Goal: Task Accomplishment & Management: Complete application form

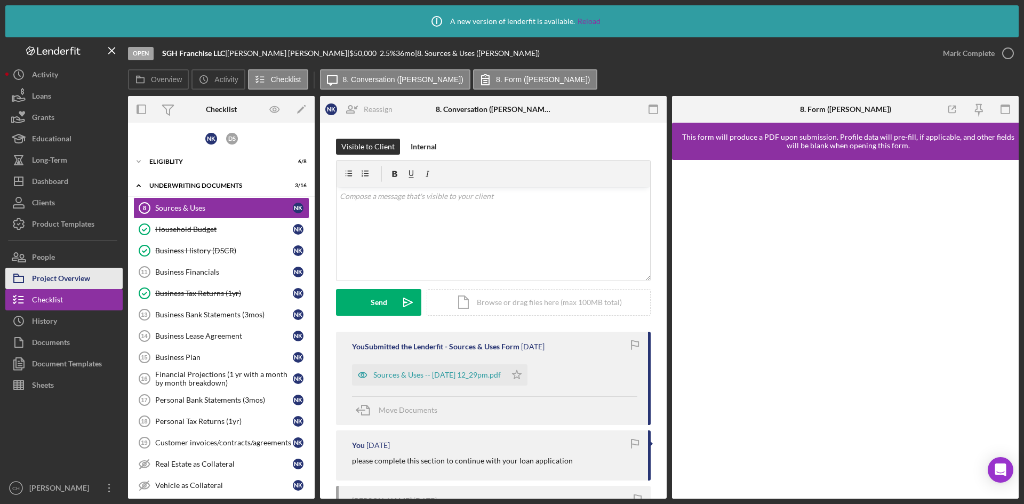
scroll to position [147, 0]
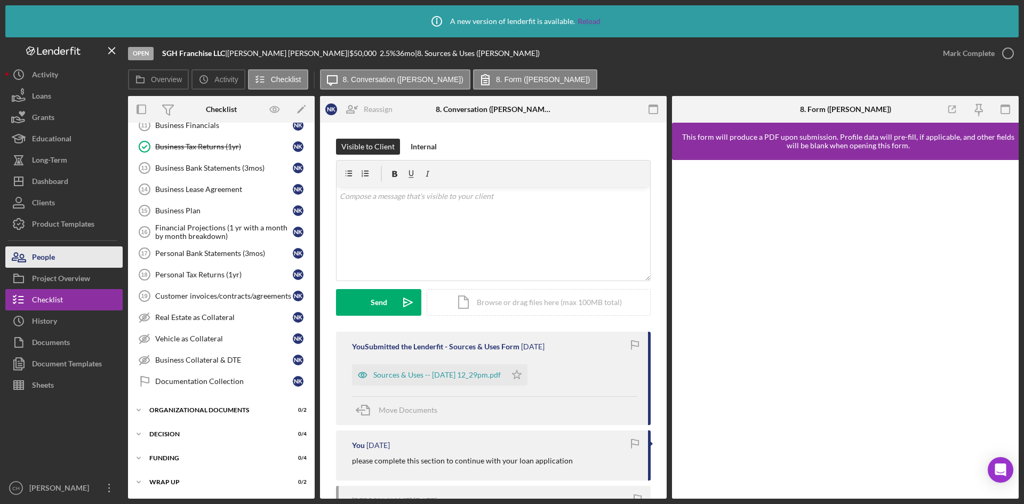
click at [80, 264] on button "People" at bounding box center [63, 256] width 117 height 21
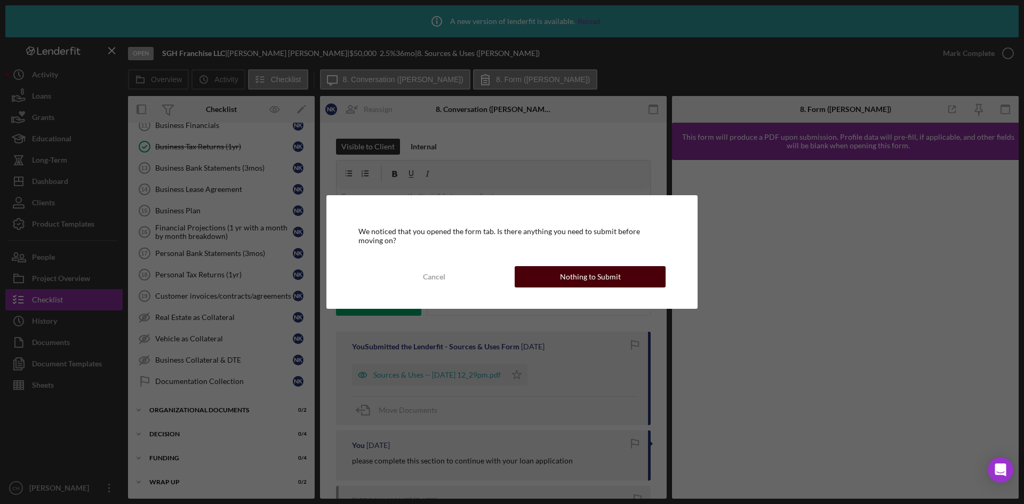
click at [577, 271] on div "Nothing to Submit" at bounding box center [590, 276] width 61 height 21
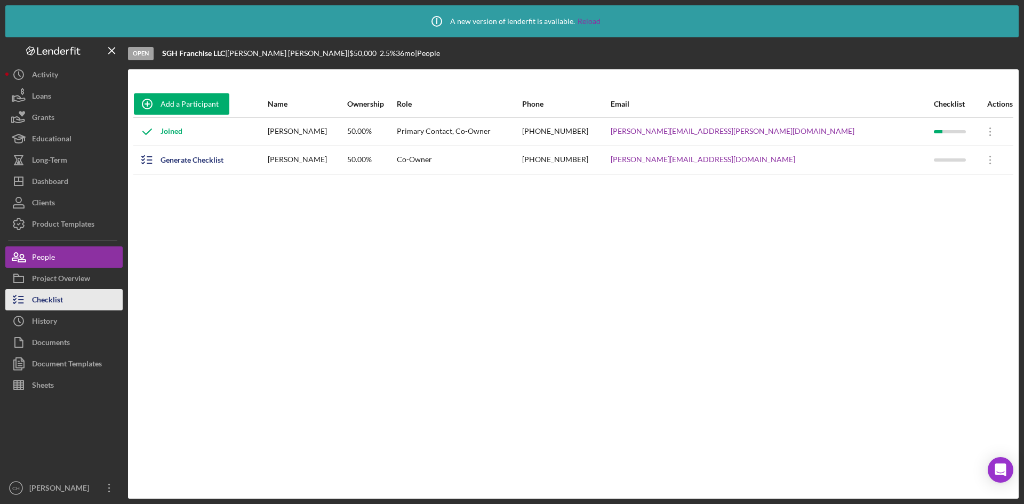
click at [56, 305] on div "Checklist" at bounding box center [47, 301] width 31 height 24
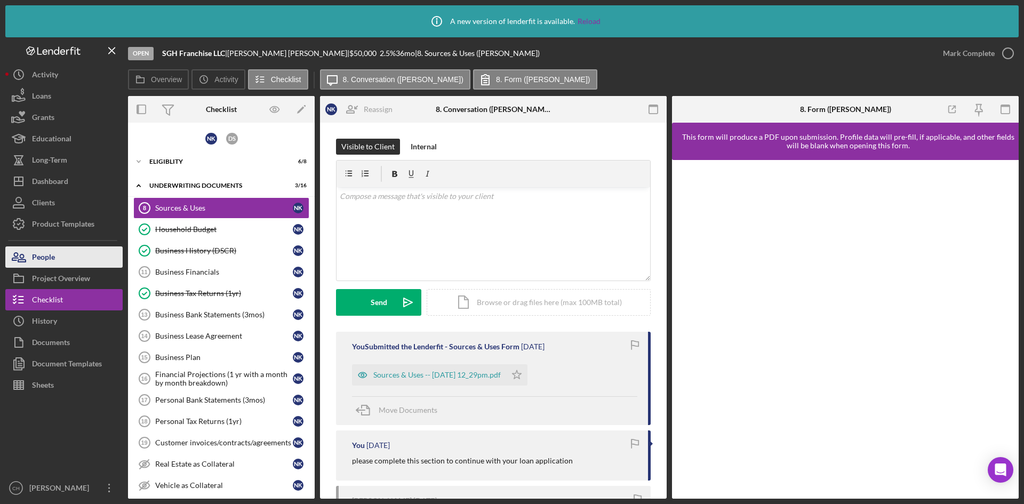
click at [68, 265] on button "People" at bounding box center [63, 256] width 117 height 21
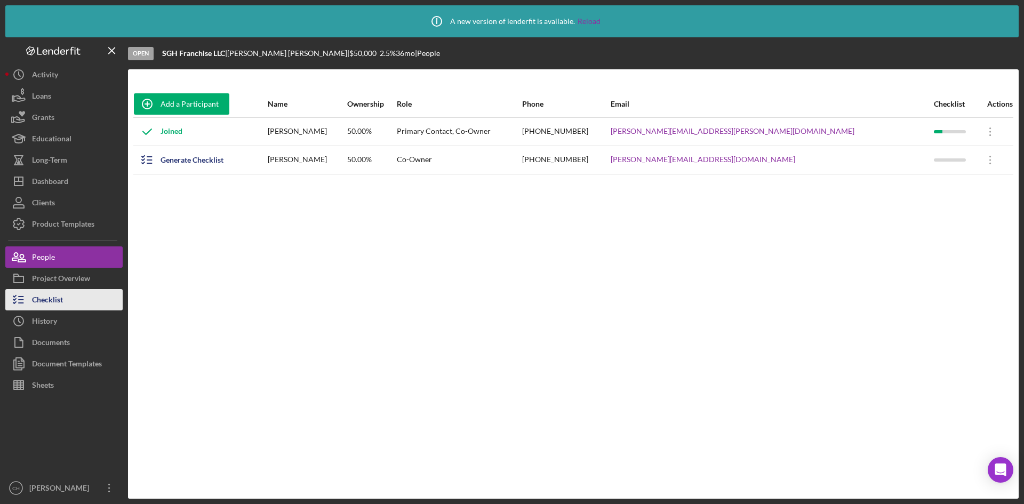
click at [67, 302] on button "Checklist" at bounding box center [63, 299] width 117 height 21
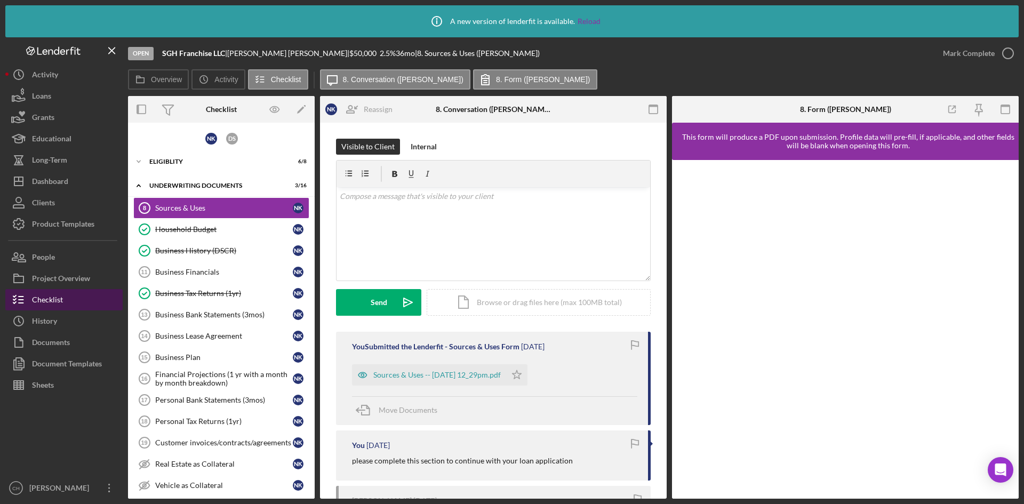
click at [75, 296] on button "Checklist" at bounding box center [63, 299] width 117 height 21
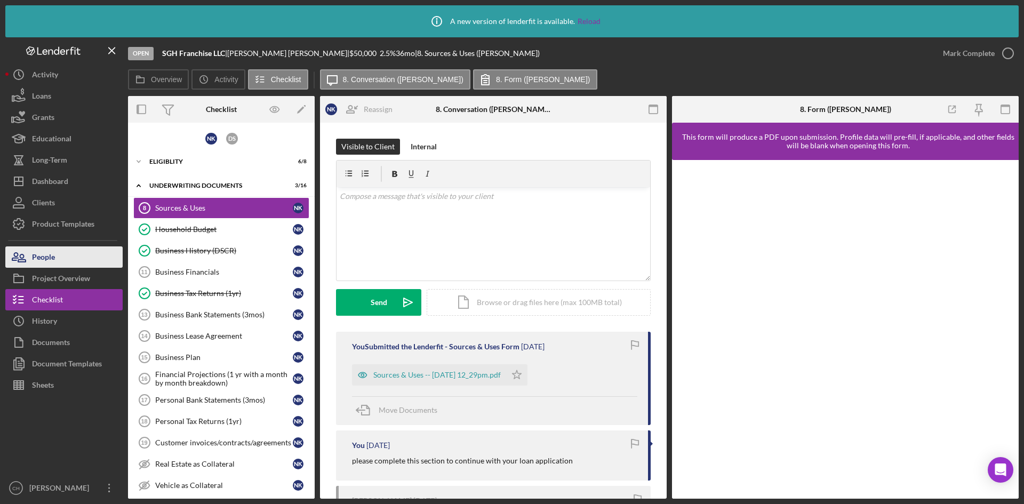
click at [55, 257] on div "People" at bounding box center [43, 258] width 23 height 24
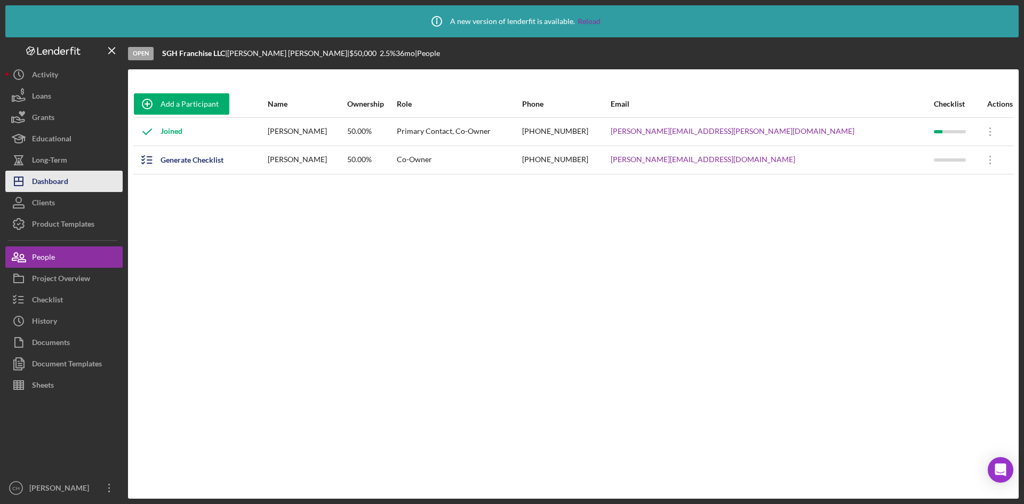
click at [76, 180] on button "Icon/Dashboard Dashboard" at bounding box center [63, 181] width 117 height 21
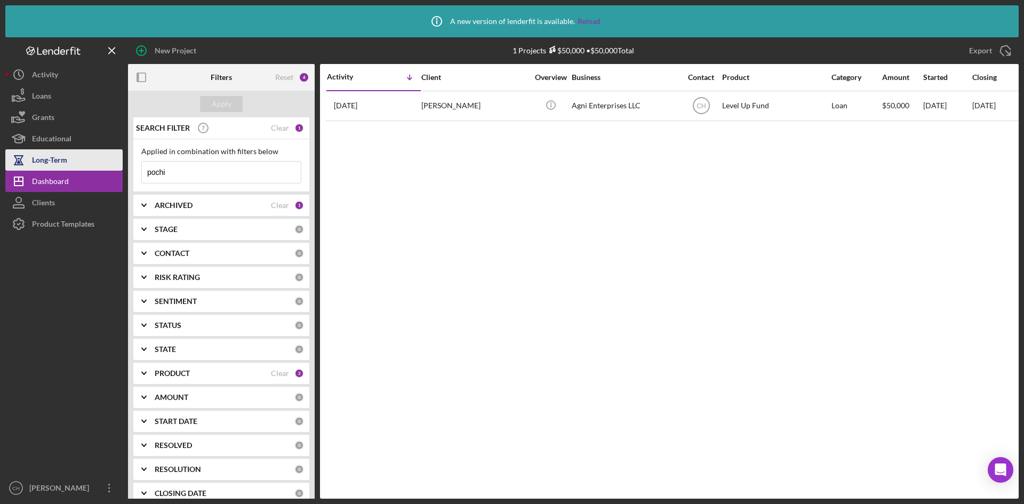
drag, startPoint x: 178, startPoint y: 170, endPoint x: 76, endPoint y: 170, distance: 101.8
click at [76, 170] on div "New Project 1 Projects $50,000 • $50,000 Total pochi Export Icon/Export Filters…" at bounding box center [511, 267] width 1013 height 461
paste input "[PERSON_NAME]"
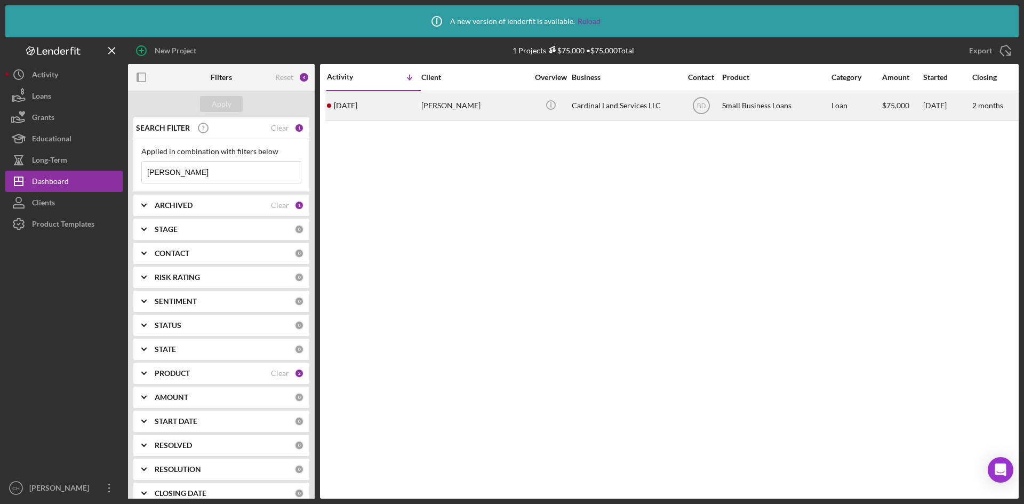
type input "[PERSON_NAME]"
click at [398, 106] on div "[DATE] [PERSON_NAME]" at bounding box center [373, 106] width 93 height 28
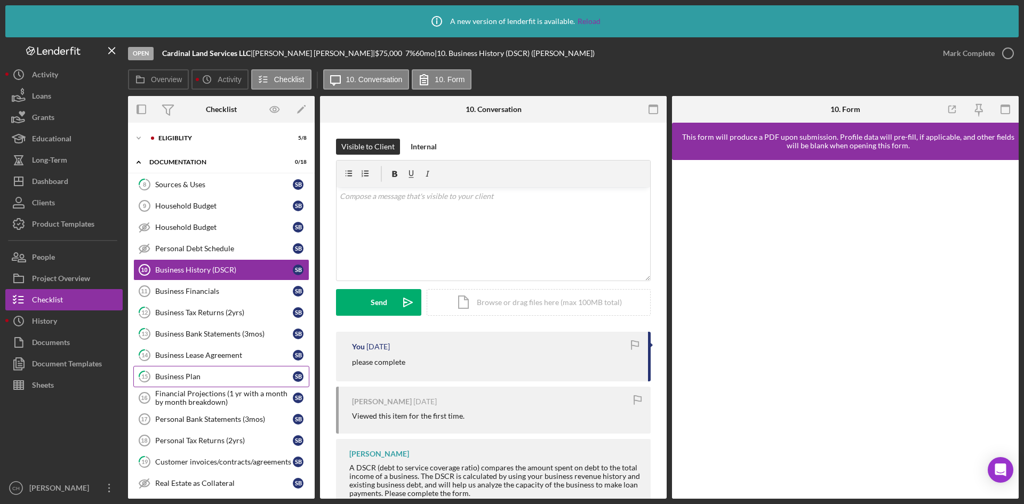
click at [210, 379] on div "Business Plan" at bounding box center [224, 376] width 138 height 9
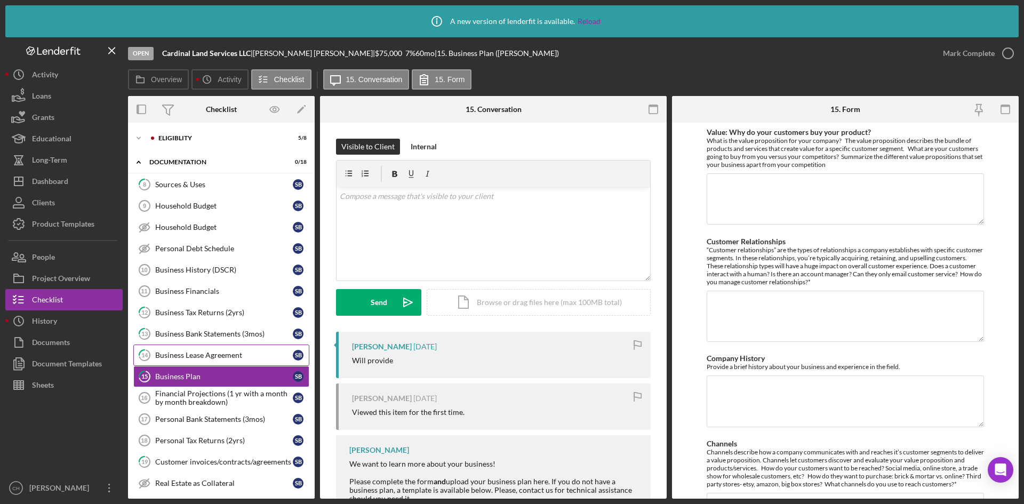
click at [181, 352] on div "Business Lease Agreement" at bounding box center [224, 355] width 138 height 9
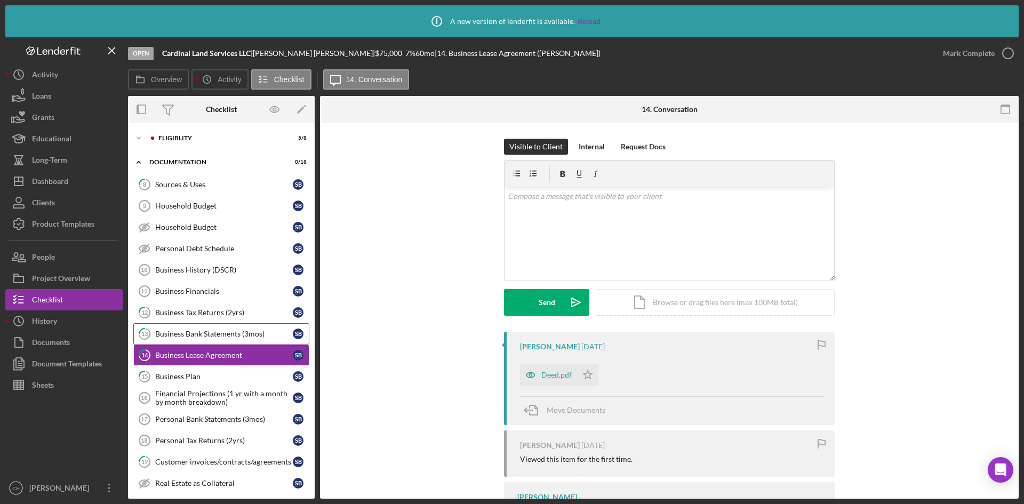
click at [193, 331] on div "Business Bank Statements (3mos)" at bounding box center [224, 333] width 138 height 9
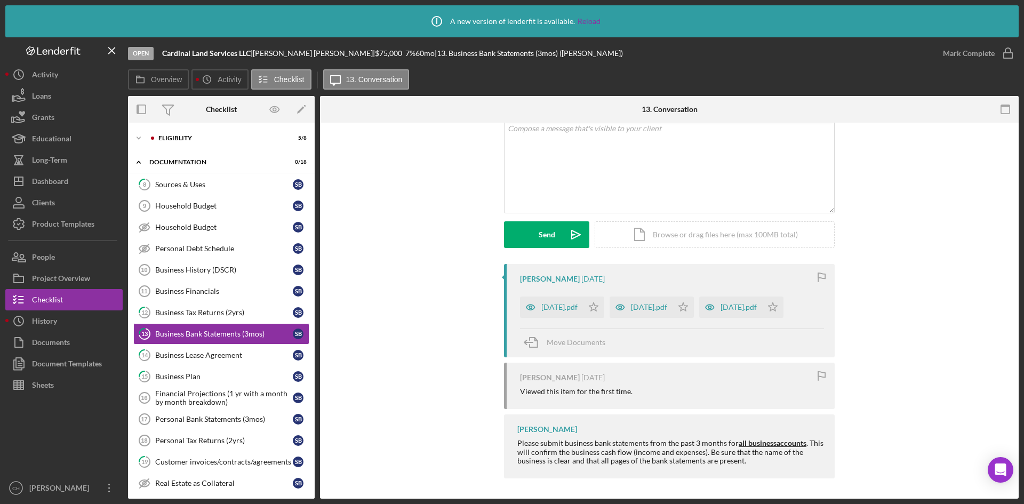
scroll to position [69, 0]
click at [566, 305] on div "[DATE].pdf" at bounding box center [559, 306] width 36 height 9
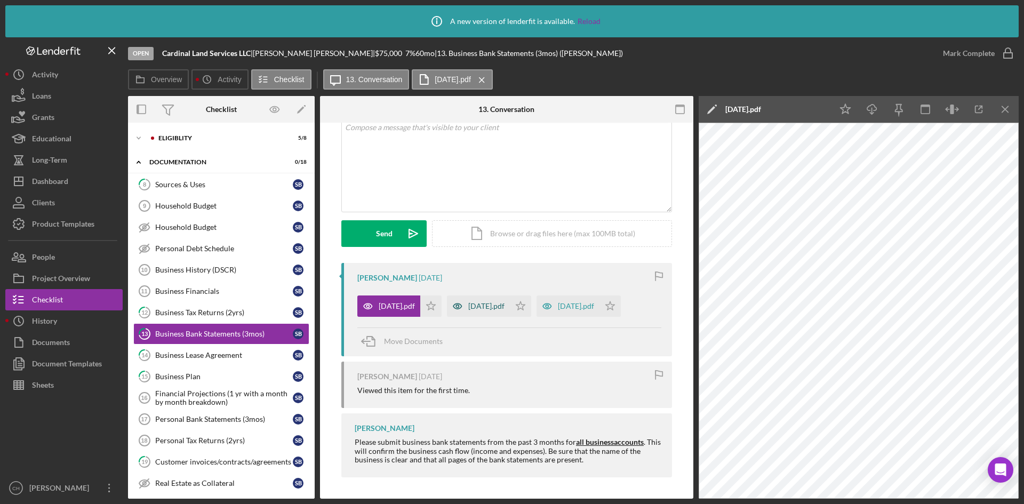
click at [483, 308] on div "[DATE].pdf" at bounding box center [486, 306] width 36 height 9
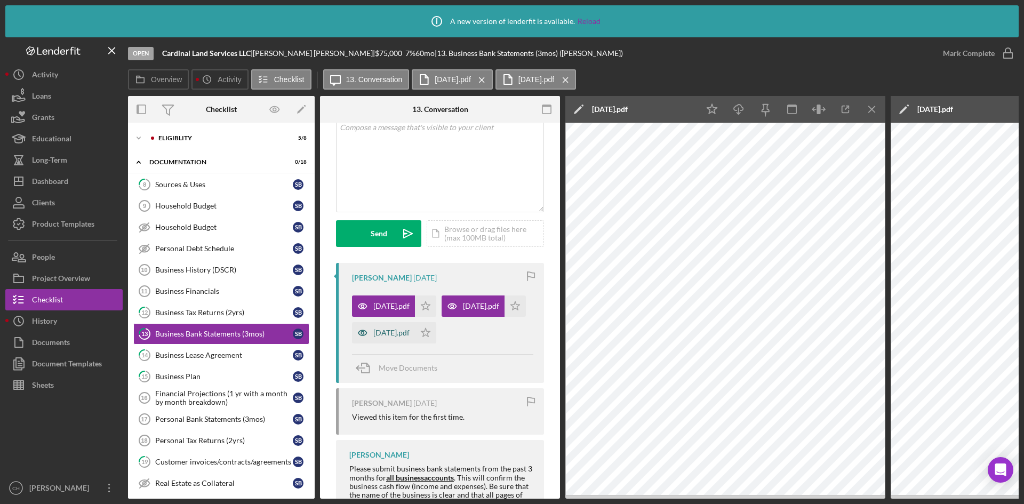
click at [380, 337] on div "[DATE].pdf" at bounding box center [391, 332] width 36 height 9
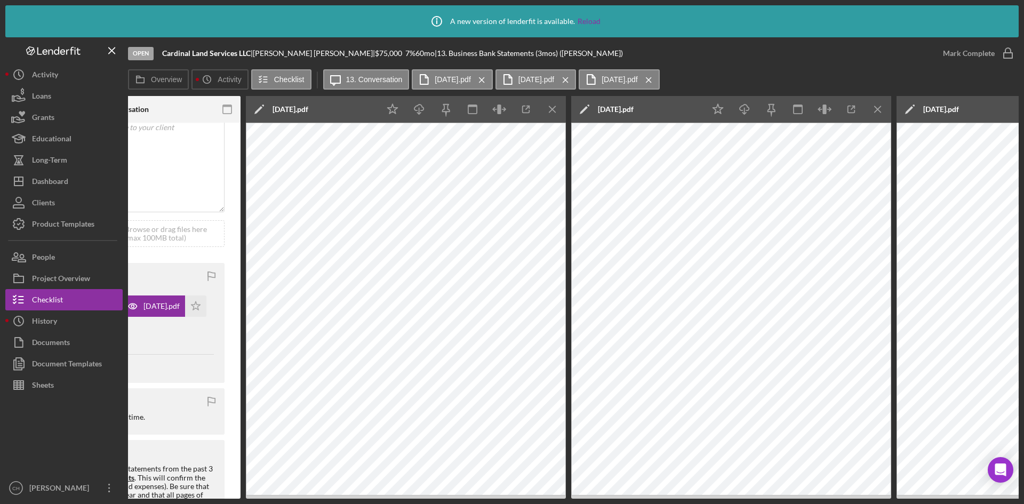
scroll to position [0, 0]
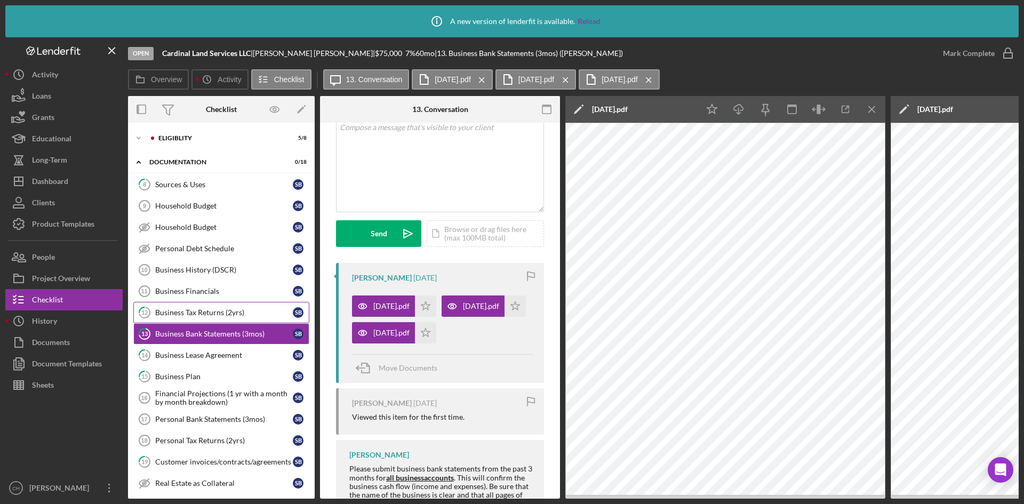
click at [199, 308] on div "Business Tax Returns (2yrs)" at bounding box center [224, 312] width 138 height 9
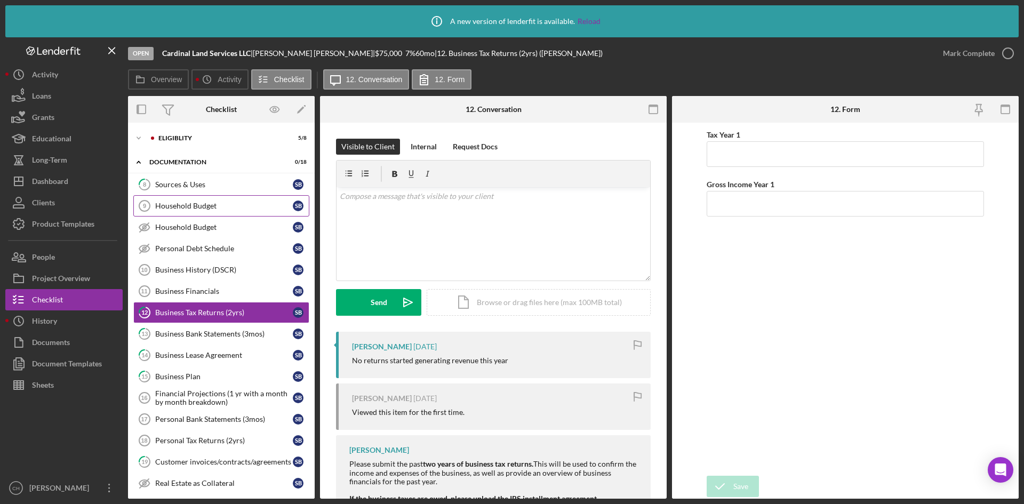
click at [189, 212] on link "Household Budget 9 Household Budget S B" at bounding box center [221, 205] width 176 height 21
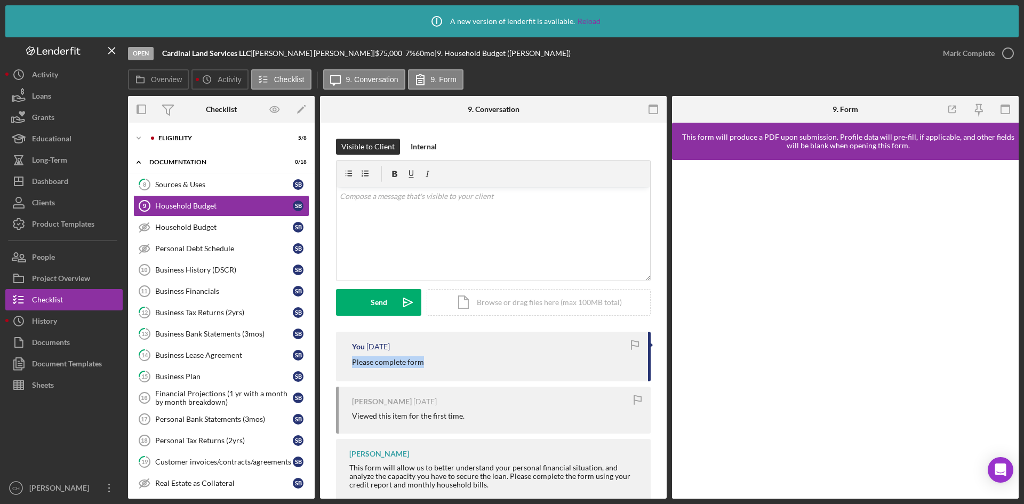
drag, startPoint x: 431, startPoint y: 362, endPoint x: 343, endPoint y: 366, distance: 88.0
click at [343, 366] on div "You [DATE] Please complete form" at bounding box center [493, 357] width 315 height 50
copy p "Please complete form"
click at [375, 230] on div "v Color teal Color pink Remove color Add row above Add row below Add column bef…" at bounding box center [492, 233] width 313 height 93
click at [374, 304] on div "Send" at bounding box center [379, 302] width 17 height 27
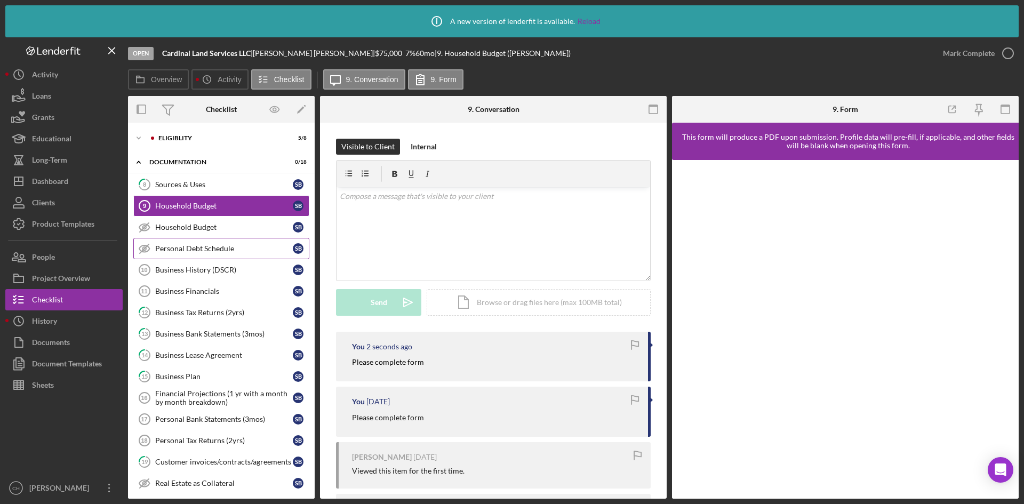
drag, startPoint x: 205, startPoint y: 230, endPoint x: 281, endPoint y: 238, distance: 77.2
click at [281, 238] on div "8 Sources & Uses S B Household Budget 9 Household Budget S B Household Budget H…" at bounding box center [221, 368] width 187 height 389
click at [208, 270] on div "Business History (DSCR)" at bounding box center [224, 269] width 138 height 9
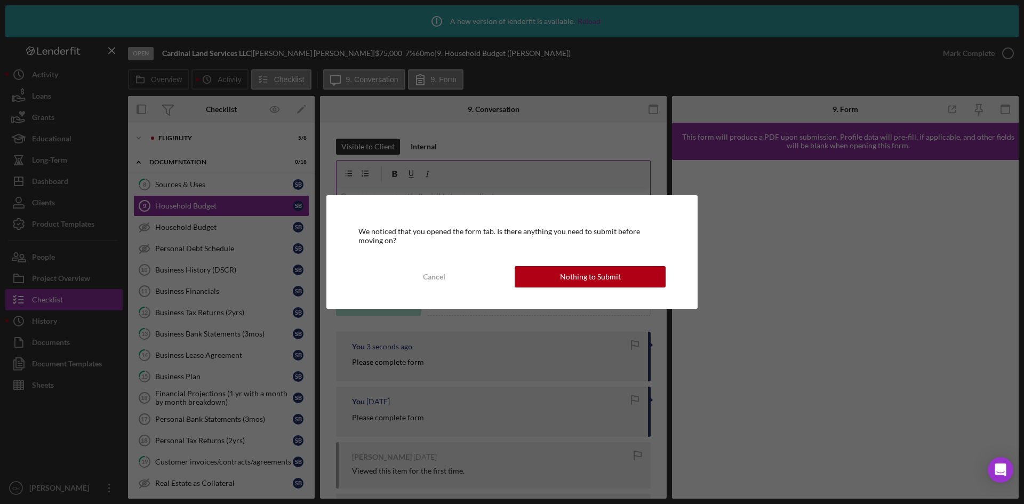
click at [559, 276] on button "Nothing to Submit" at bounding box center [589, 276] width 151 height 21
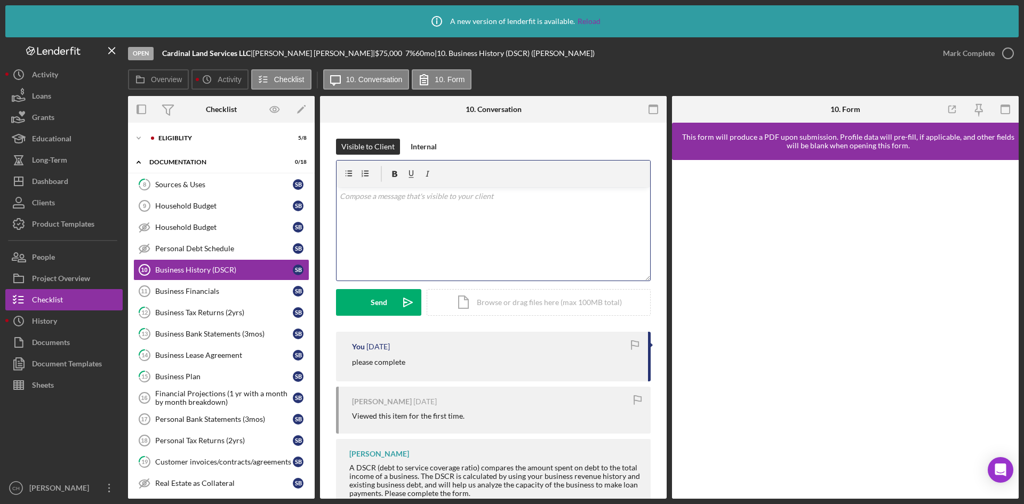
click at [399, 198] on p at bounding box center [494, 196] width 308 height 12
click at [375, 295] on div "Send" at bounding box center [379, 302] width 17 height 27
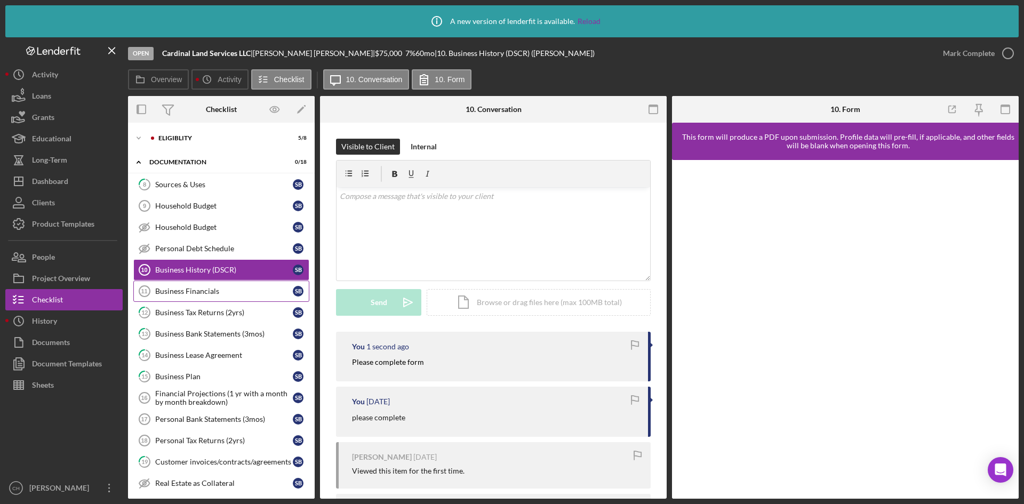
click at [197, 290] on div "Business Financials" at bounding box center [224, 291] width 138 height 9
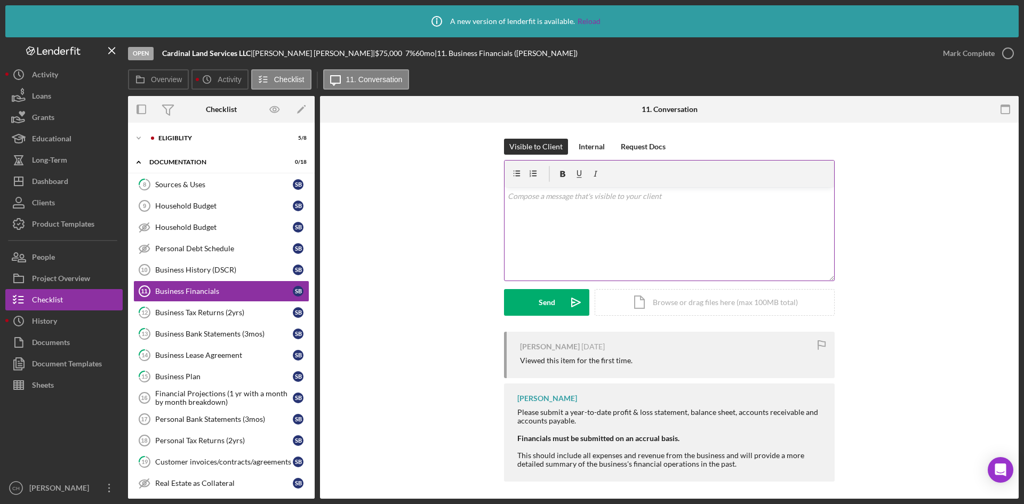
click at [570, 220] on div "v Color teal Color pink Remove color Add row above Add row below Add column bef…" at bounding box center [668, 233] width 329 height 93
click at [546, 304] on div "Send" at bounding box center [546, 302] width 17 height 27
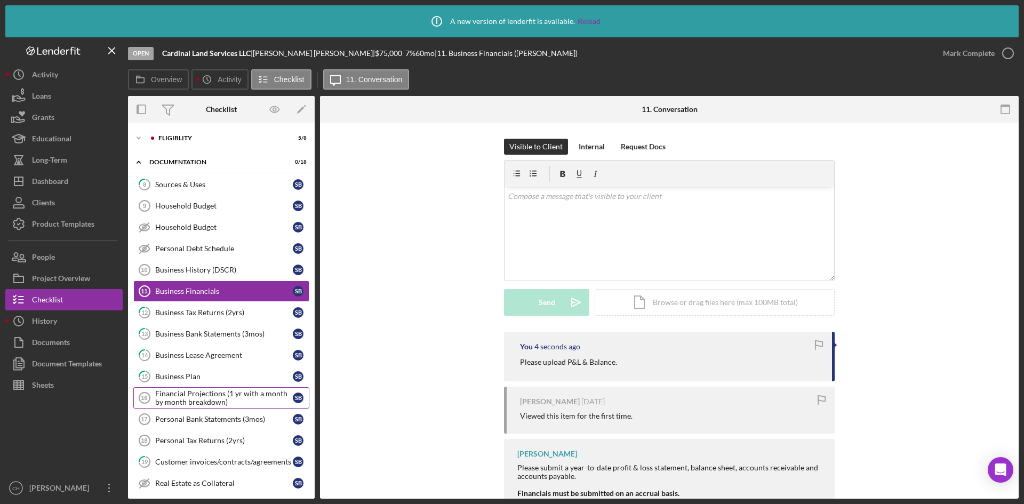
click at [214, 406] on div "Financial Projections (1 yr with a month by month breakdown)" at bounding box center [224, 397] width 138 height 17
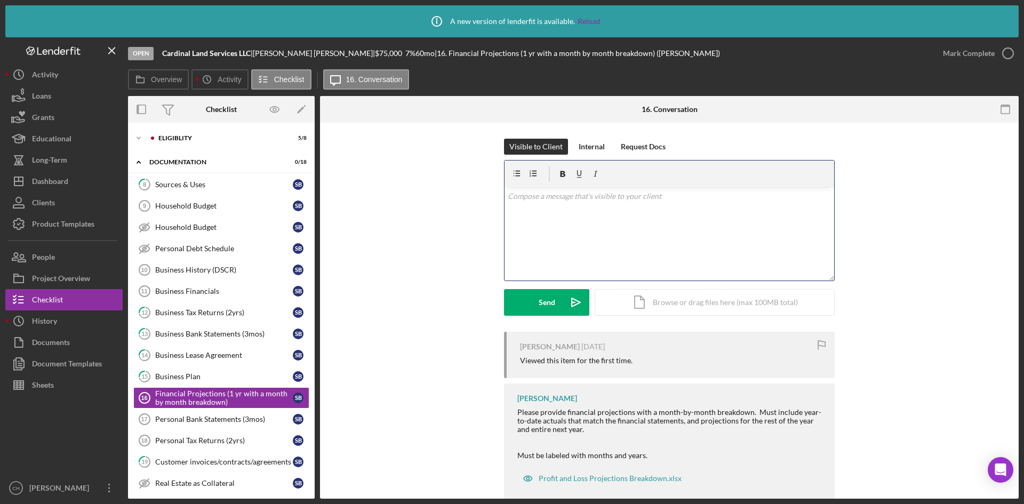
click at [573, 233] on div "v Color teal Color pink Remove color Add row above Add row below Add column bef…" at bounding box center [668, 233] width 329 height 93
paste div
drag, startPoint x: 528, startPoint y: 198, endPoint x: 719, endPoint y: 187, distance: 190.7
click at [719, 187] on div "v Color teal Color pink Remove color Add row above Add row below Add column bef…" at bounding box center [668, 220] width 329 height 120
click at [549, 293] on div "Send" at bounding box center [546, 302] width 17 height 27
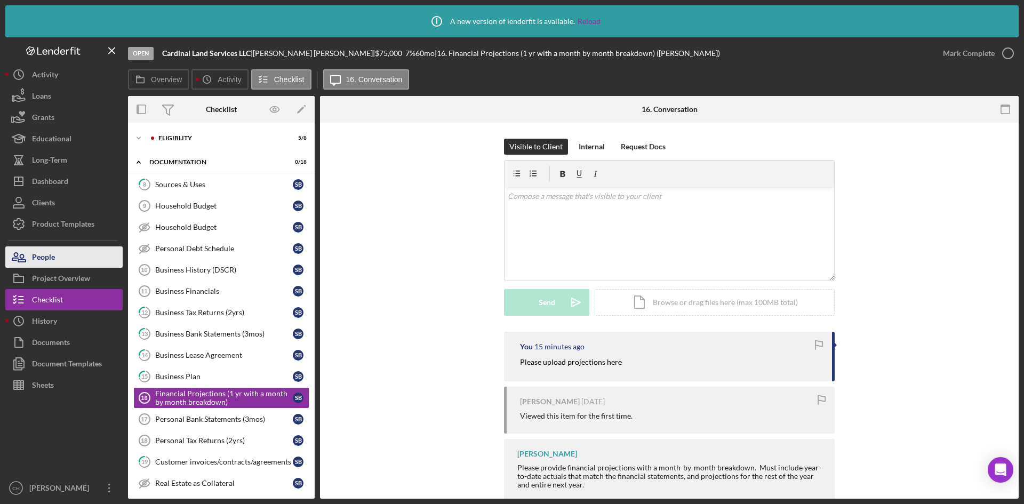
click at [66, 256] on button "People" at bounding box center [63, 256] width 117 height 21
